Goal: Task Accomplishment & Management: Use online tool/utility

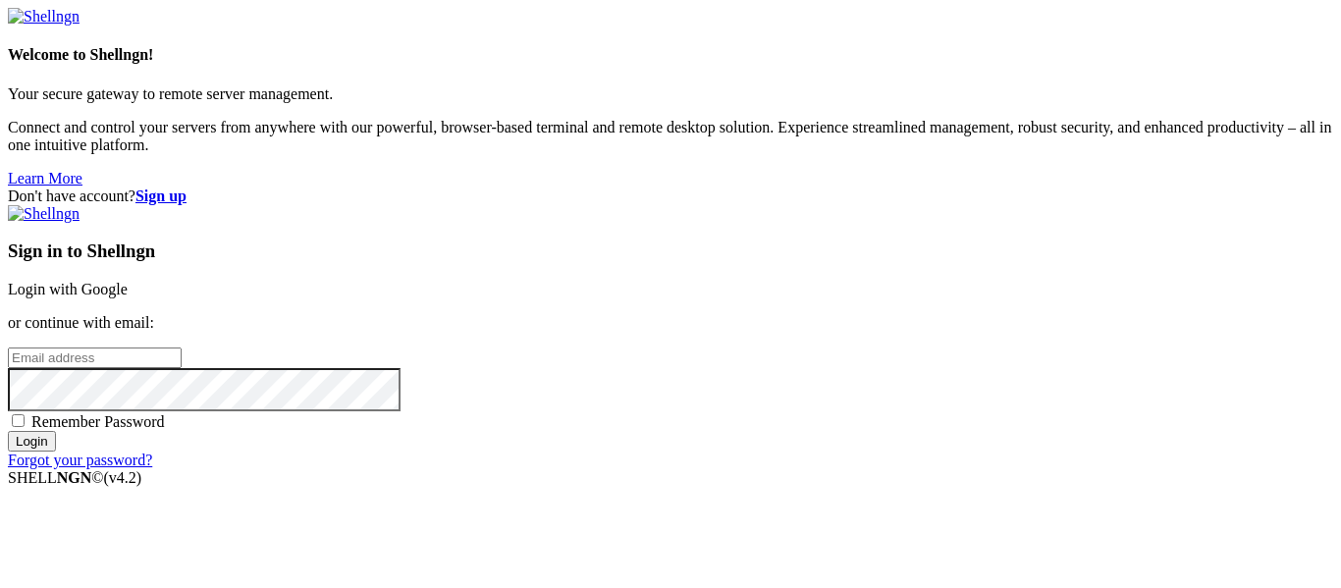
click at [128, 281] on link "Login with Google" at bounding box center [68, 289] width 120 height 17
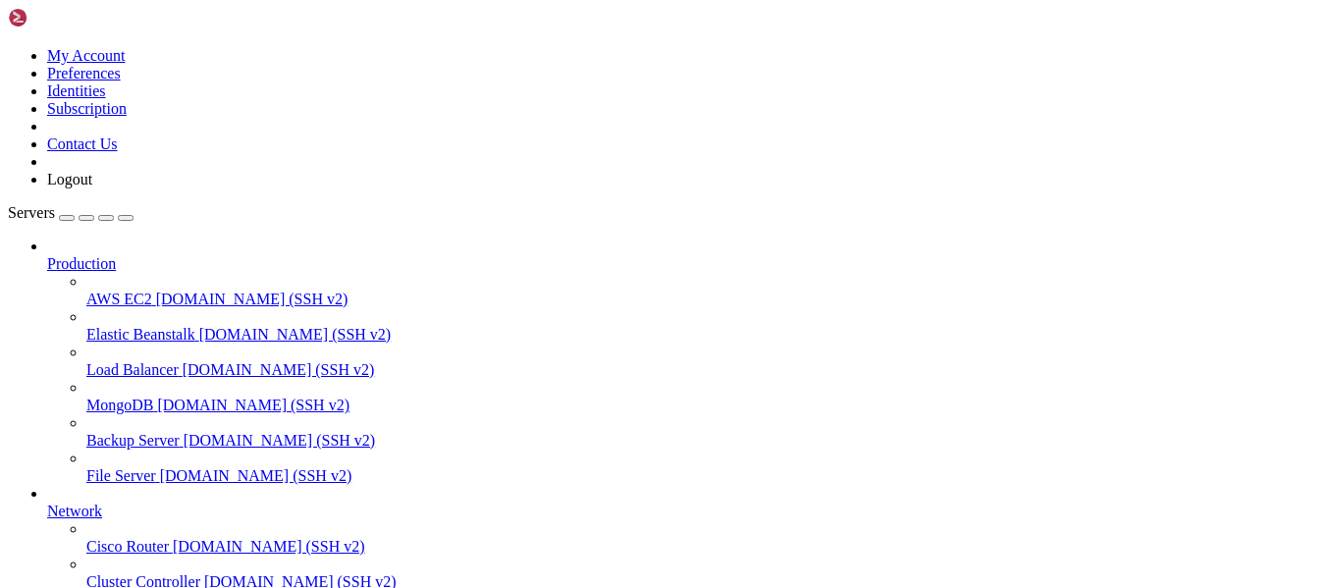
scroll to position [204, 0]
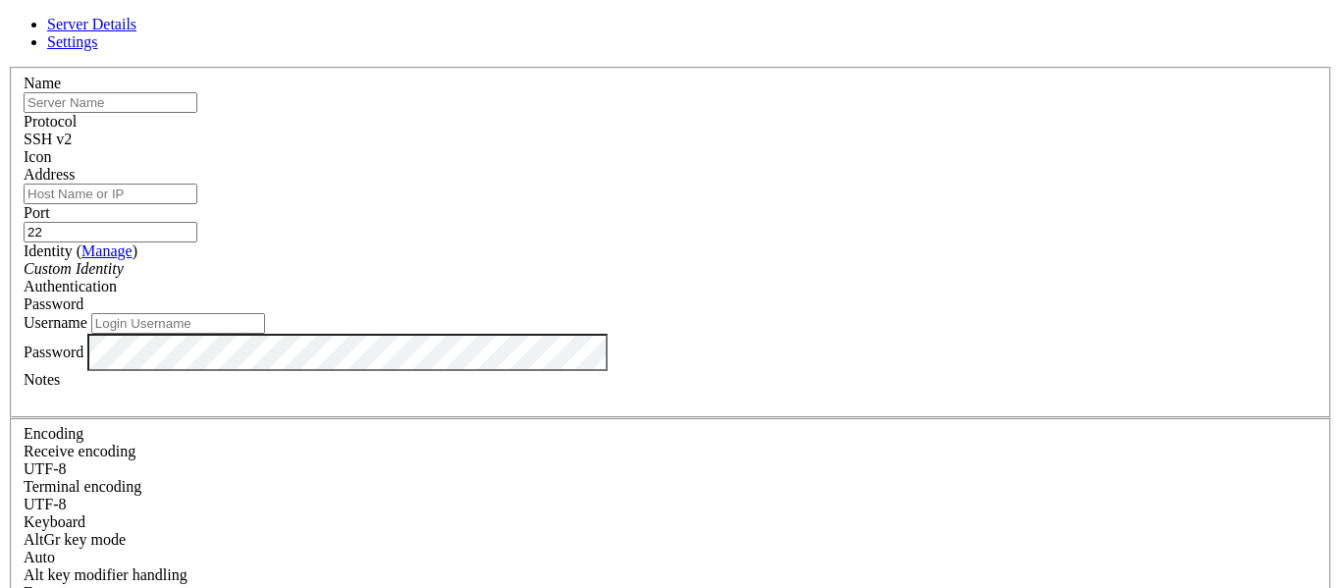
click at [197, 113] on input "text" at bounding box center [111, 102] width 174 height 21
type input "k"
type input "test"
click at [197, 204] on input "Address" at bounding box center [111, 194] width 174 height 21
type input "[DOMAIN_NAME]"
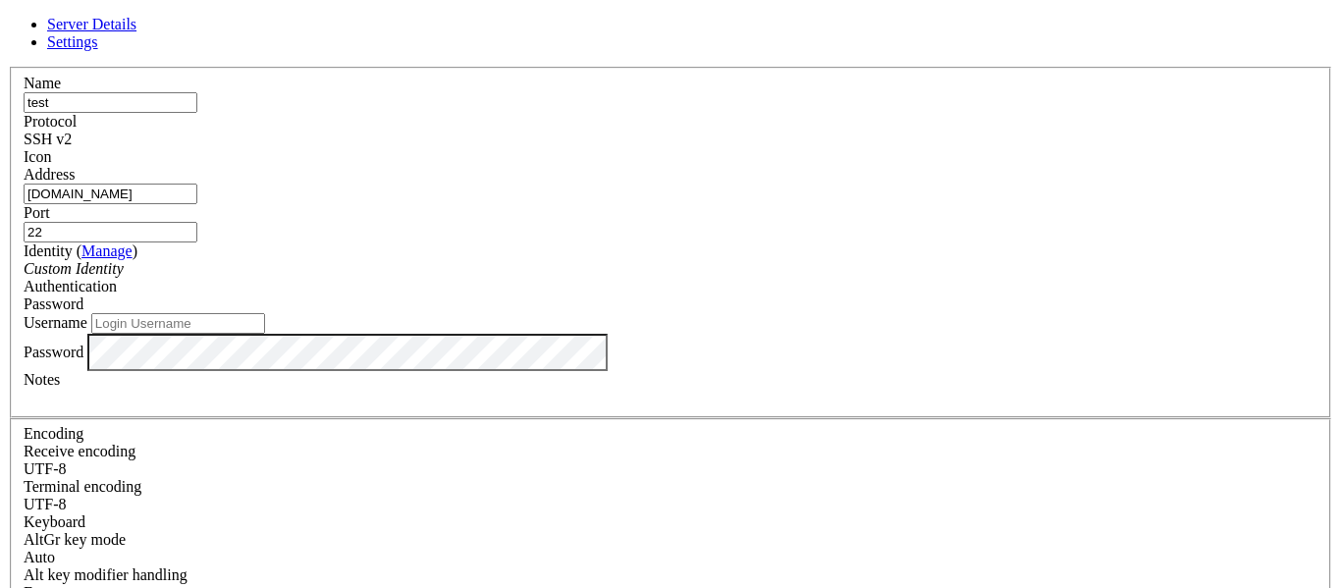
click at [197, 222] on input "22" at bounding box center [111, 232] width 174 height 21
type input "2"
type input "1337"
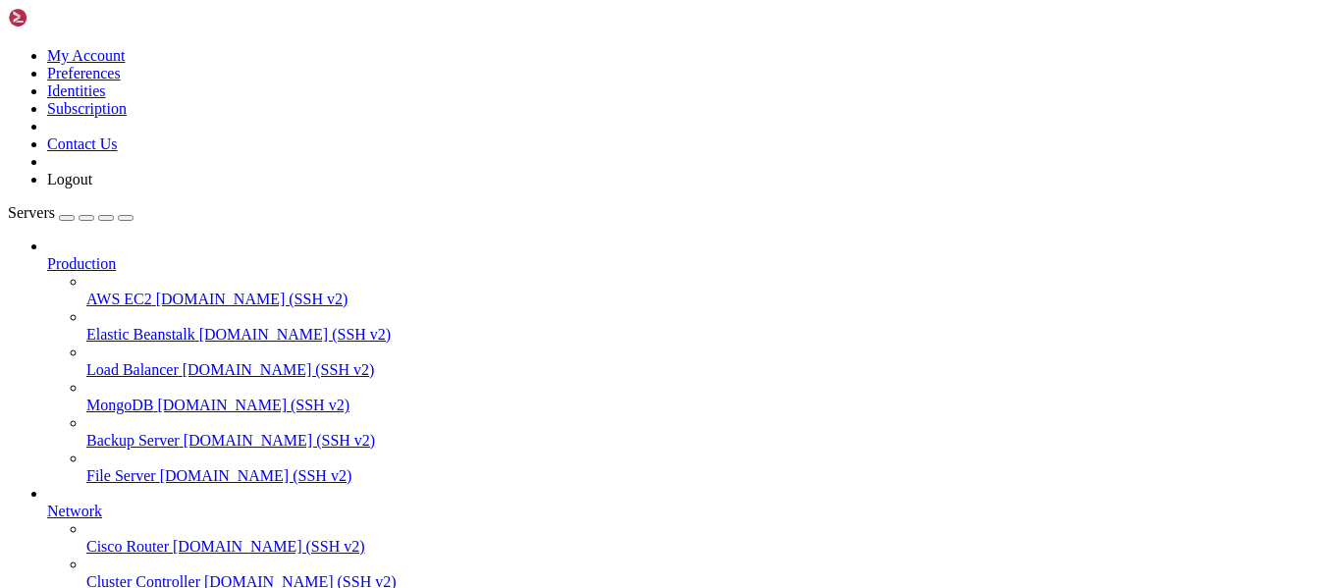
scroll to position [256, 0]
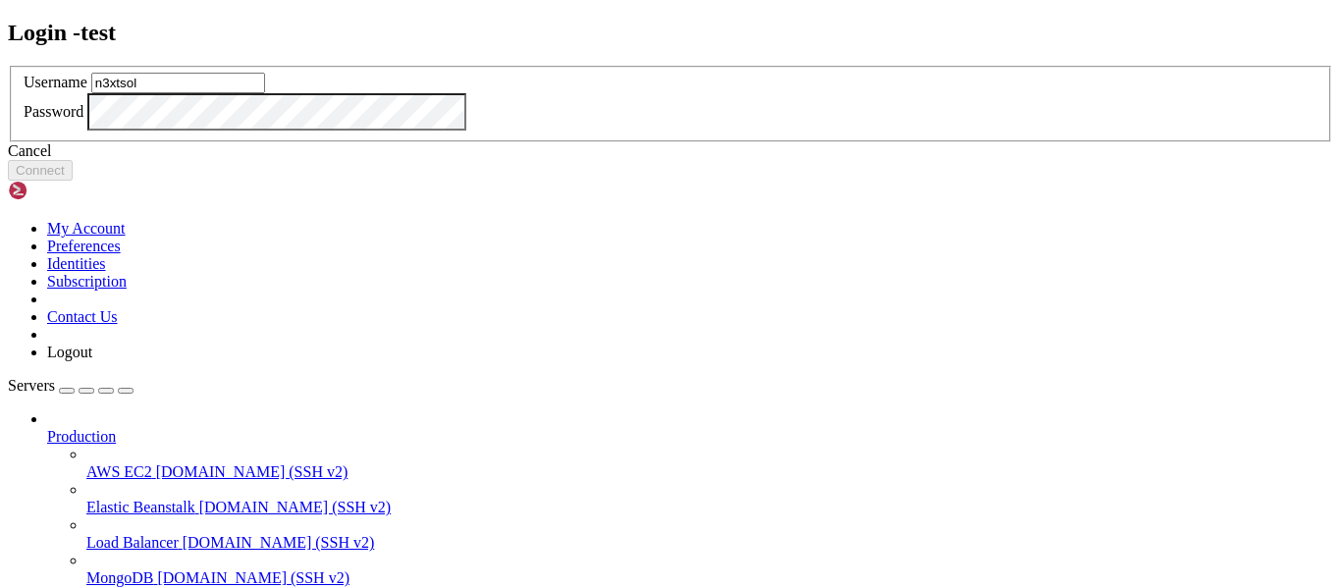
type input "n3xtsol"
click button "Connect" at bounding box center [40, 170] width 65 height 21
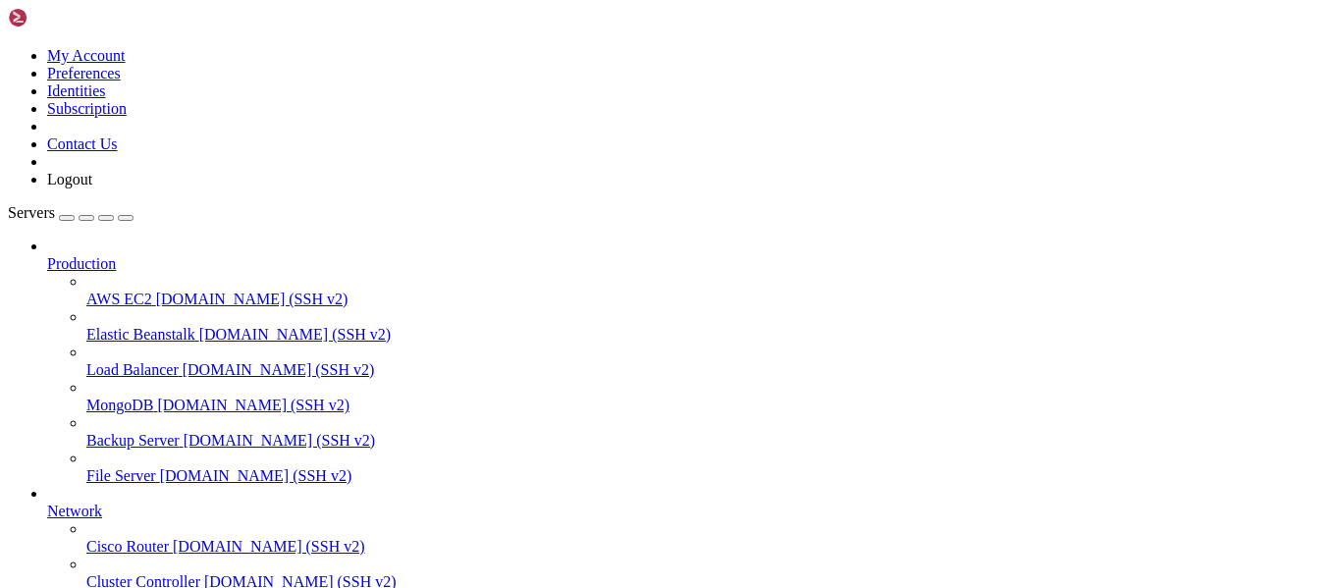
click at [93, 26] on img at bounding box center [64, 18] width 113 height 20
click at [88, 291] on span "AWS EC2" at bounding box center [119, 299] width 66 height 17
click at [90, 255] on span "Production" at bounding box center [81, 263] width 69 height 17
